Goal: Contribute content: Add original content to the website for others to see

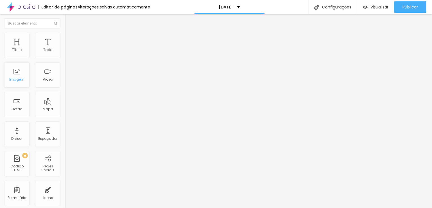
click at [15, 78] on div "Imagem" at bounding box center [16, 79] width 15 height 4
click at [18, 78] on div "Imagem" at bounding box center [16, 79] width 15 height 4
click at [65, 32] on img at bounding box center [67, 29] width 5 height 5
click at [69, 20] on img "button" at bounding box center [71, 20] width 5 height 5
click at [26, 80] on div "Imagem" at bounding box center [16, 74] width 25 height 25
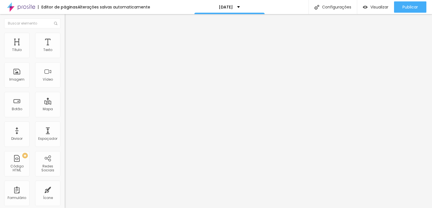
click at [65, 48] on span "Adicionar imagem" at bounding box center [83, 46] width 36 height 5
click at [119, 207] on div "Subindo 0/0 arquivos" at bounding box center [216, 209] width 432 height 3
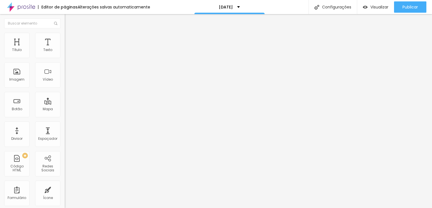
click at [65, 48] on span "Adicionar imagem" at bounding box center [83, 46] width 36 height 5
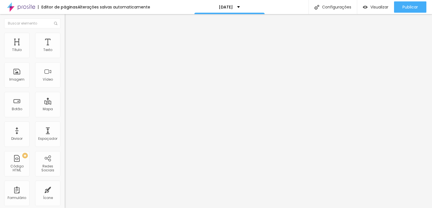
click at [65, 48] on span "Adicionar imagem" at bounding box center [83, 46] width 36 height 5
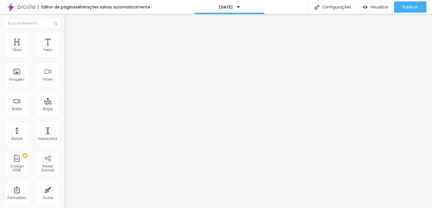
click at [65, 48] on span "Adicionar imagem" at bounding box center [83, 46] width 36 height 5
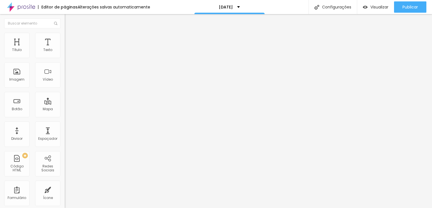
click at [65, 48] on span "Adicionar imagem" at bounding box center [83, 46] width 36 height 5
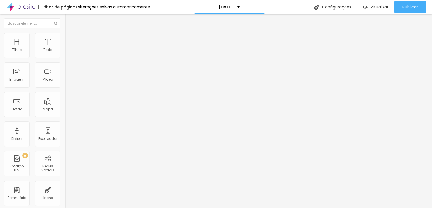
click at [65, 48] on span "Adicionar imagem" at bounding box center [83, 46] width 36 height 5
click at [379, 8] on span "Visualizar" at bounding box center [379, 7] width 18 height 5
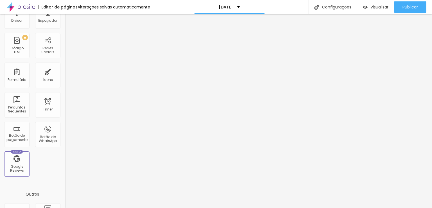
scroll to position [124, 0]
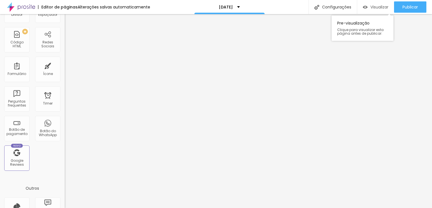
click at [376, 10] on div "Visualizar" at bounding box center [376, 6] width 26 height 11
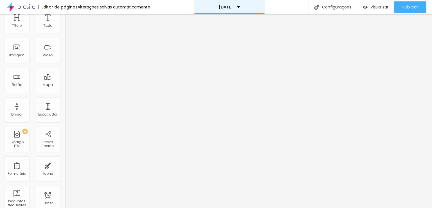
scroll to position [0, 0]
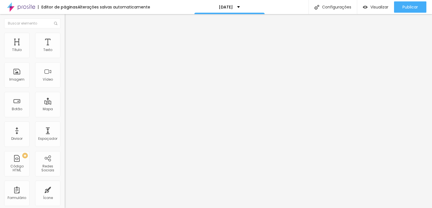
click at [65, 48] on span "Adicionar imagem" at bounding box center [83, 46] width 36 height 5
click at [69, 21] on img "button" at bounding box center [71, 20] width 5 height 5
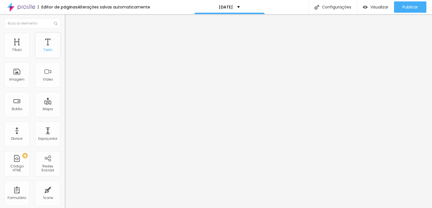
click at [44, 48] on div "Texto" at bounding box center [47, 50] width 9 height 4
click at [65, 42] on div "Tipografia" at bounding box center [97, 39] width 65 height 3
click at [65, 35] on li "Avançado" at bounding box center [97, 36] width 65 height 6
type input "7"
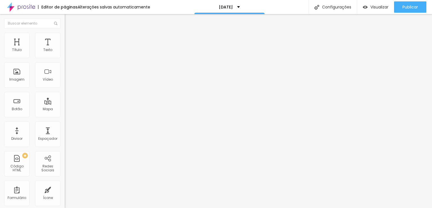
type input "31"
type input "34"
type input "40"
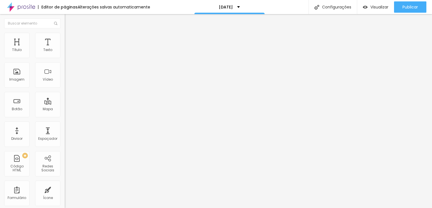
type input "40"
type input "42"
type input "44"
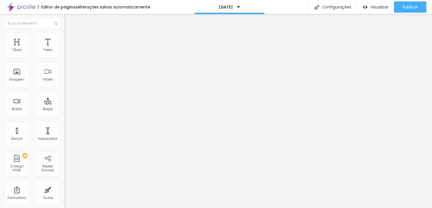
type input "46"
type input "49"
type input "51"
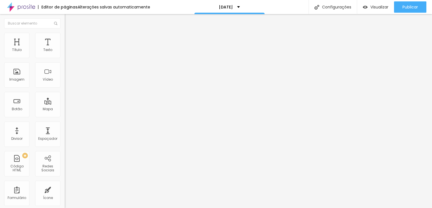
type input "51"
type input "56"
type input "77"
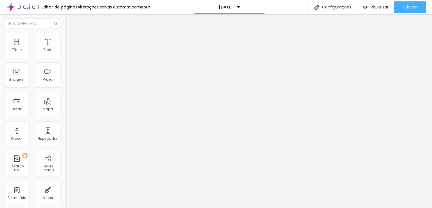
type input "100"
type input "95"
type input "100"
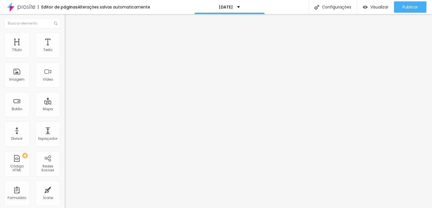
type input "100"
drag, startPoint x: 15, startPoint y: 54, endPoint x: 64, endPoint y: 66, distance: 50.9
type input "100"
click at [65, 104] on input "range" at bounding box center [83, 106] width 36 height 5
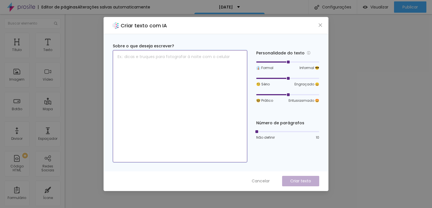
click at [161, 71] on textarea at bounding box center [180, 106] width 134 height 112
type textarea "[DATE]"
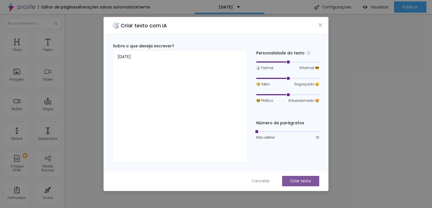
click at [303, 181] on p "Criar texto" at bounding box center [300, 181] width 21 height 6
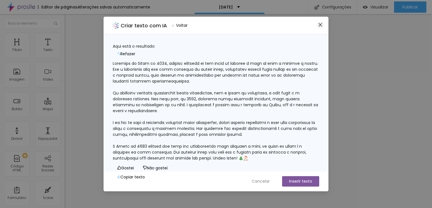
click at [320, 26] on icon "close" at bounding box center [320, 25] width 5 height 5
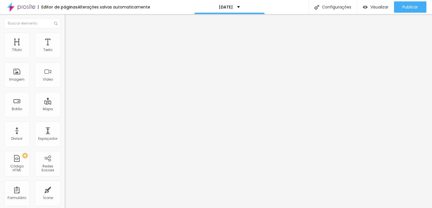
click at [69, 21] on img "button" at bounding box center [71, 20] width 5 height 5
